Goal: Task Accomplishment & Management: Manage account settings

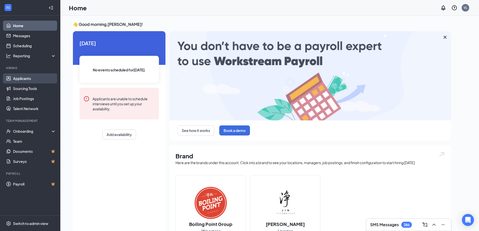
click at [24, 79] on link "Applicants" at bounding box center [34, 78] width 43 height 10
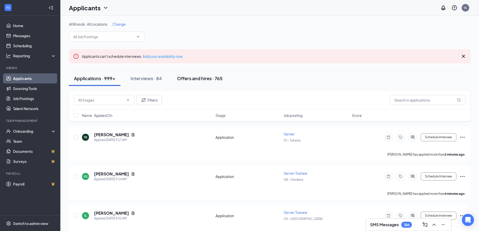
click at [197, 76] on div "Offers and hires · 765" at bounding box center [200, 78] width 46 height 6
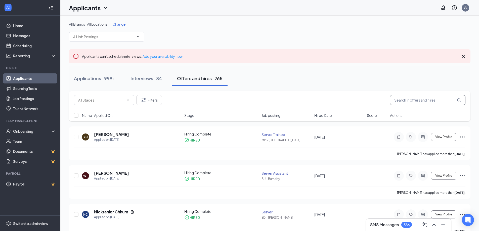
click at [415, 100] on input "text" at bounding box center [427, 100] width 75 height 10
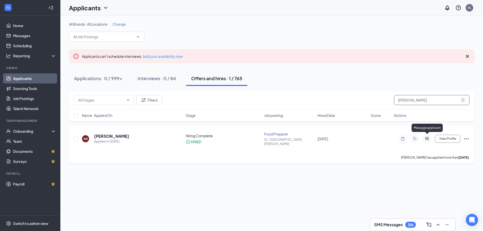
type input "[PERSON_NAME]"
click at [426, 138] on icon "ActiveChat" at bounding box center [427, 139] width 6 height 4
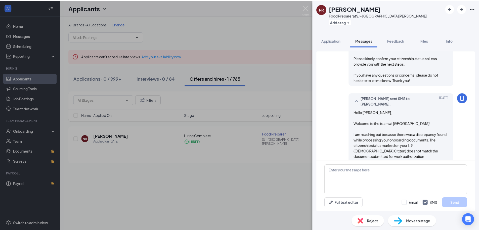
scroll to position [272, 0]
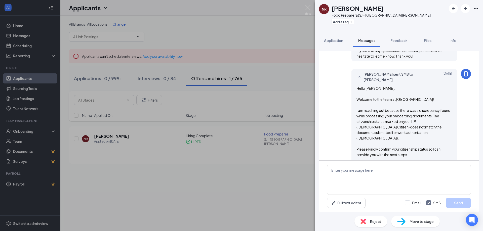
click at [256, 192] on div "NR [PERSON_NAME] Food Preparer at SJ - [GEOGRAPHIC_DATA][PERSON_NAME] Add a tag…" at bounding box center [241, 115] width 483 height 231
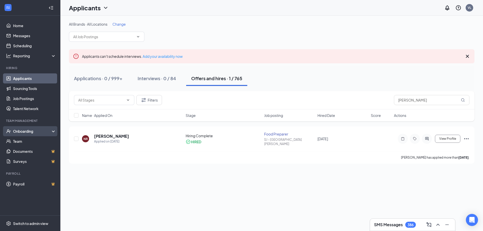
click at [23, 132] on div "Onboarding" at bounding box center [32, 131] width 39 height 5
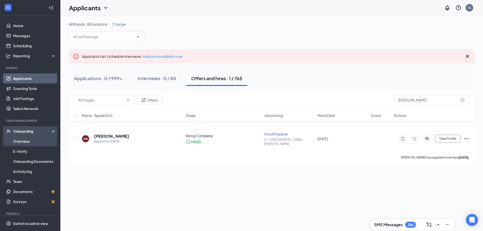
click at [23, 142] on link "Overview" at bounding box center [34, 141] width 43 height 10
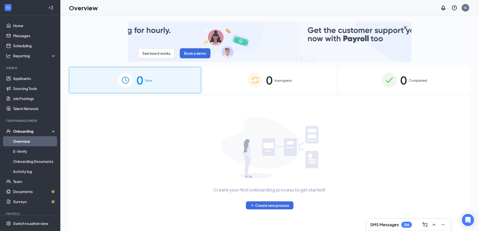
click at [402, 83] on span "0" at bounding box center [403, 79] width 7 height 17
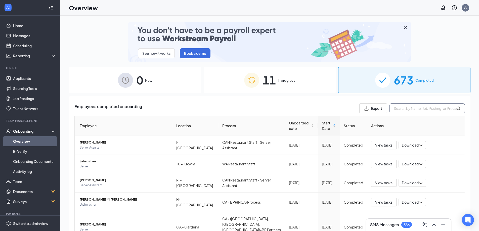
click at [402, 108] on input "text" at bounding box center [427, 108] width 75 height 10
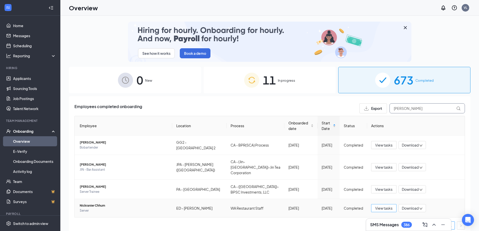
type input "[PERSON_NAME]"
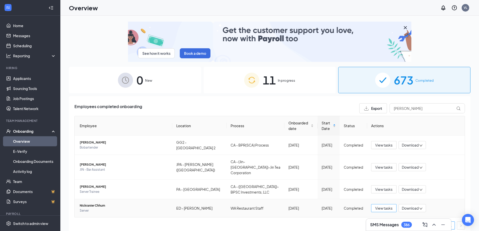
click at [385, 206] on span "View tasks" at bounding box center [383, 209] width 17 height 6
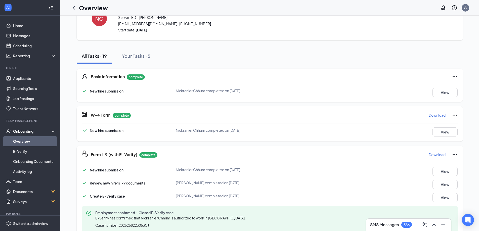
scroll to position [68, 0]
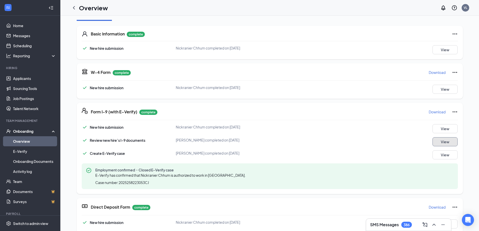
click at [447, 141] on button "View" at bounding box center [445, 141] width 25 height 9
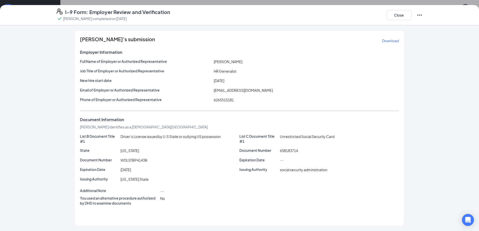
scroll to position [101, 0]
click at [405, 16] on button "Close" at bounding box center [399, 15] width 25 height 10
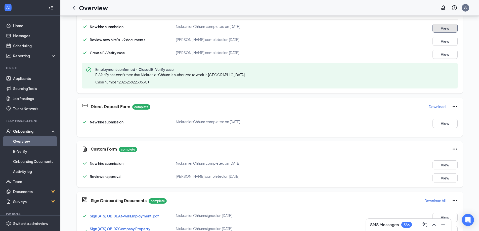
click at [450, 27] on button "View" at bounding box center [445, 28] width 25 height 9
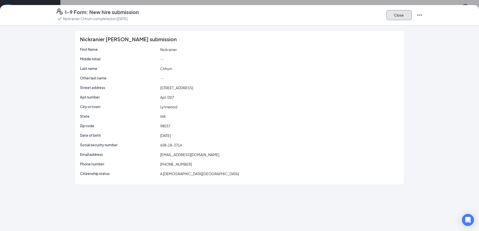
click at [395, 17] on button "Close" at bounding box center [399, 15] width 25 height 10
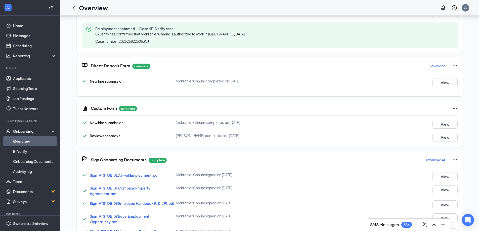
scroll to position [135, 0]
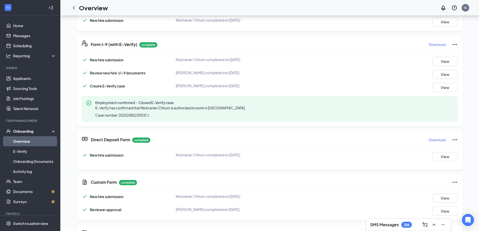
click at [20, 138] on link "Overview" at bounding box center [34, 141] width 43 height 10
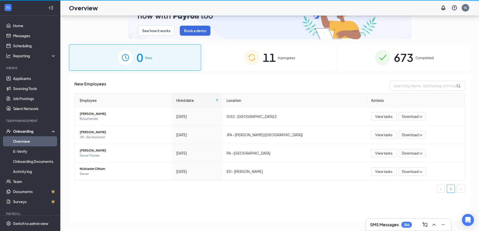
scroll to position [23, 0]
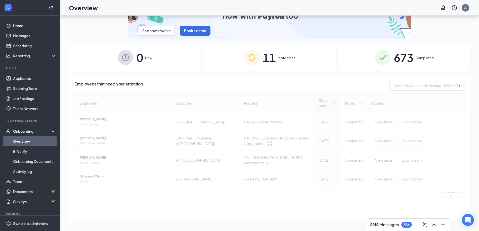
click at [256, 60] on img at bounding box center [251, 57] width 15 height 15
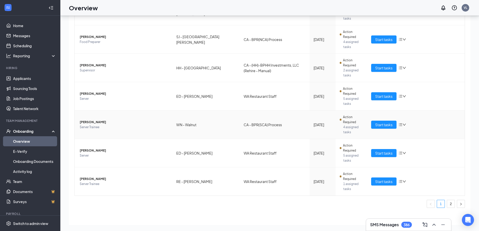
scroll to position [206, 0]
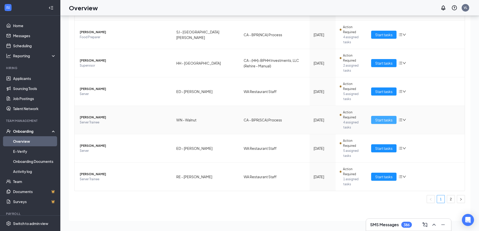
click at [375, 118] on span "Start tasks" at bounding box center [383, 120] width 17 height 6
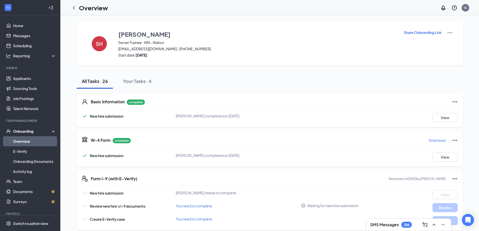
click at [15, 141] on link "Overview" at bounding box center [34, 141] width 43 height 10
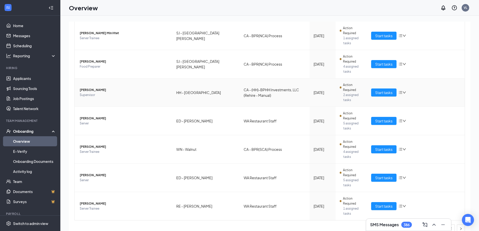
scroll to position [201, 0]
